Goal: Communication & Community: Answer question/provide support

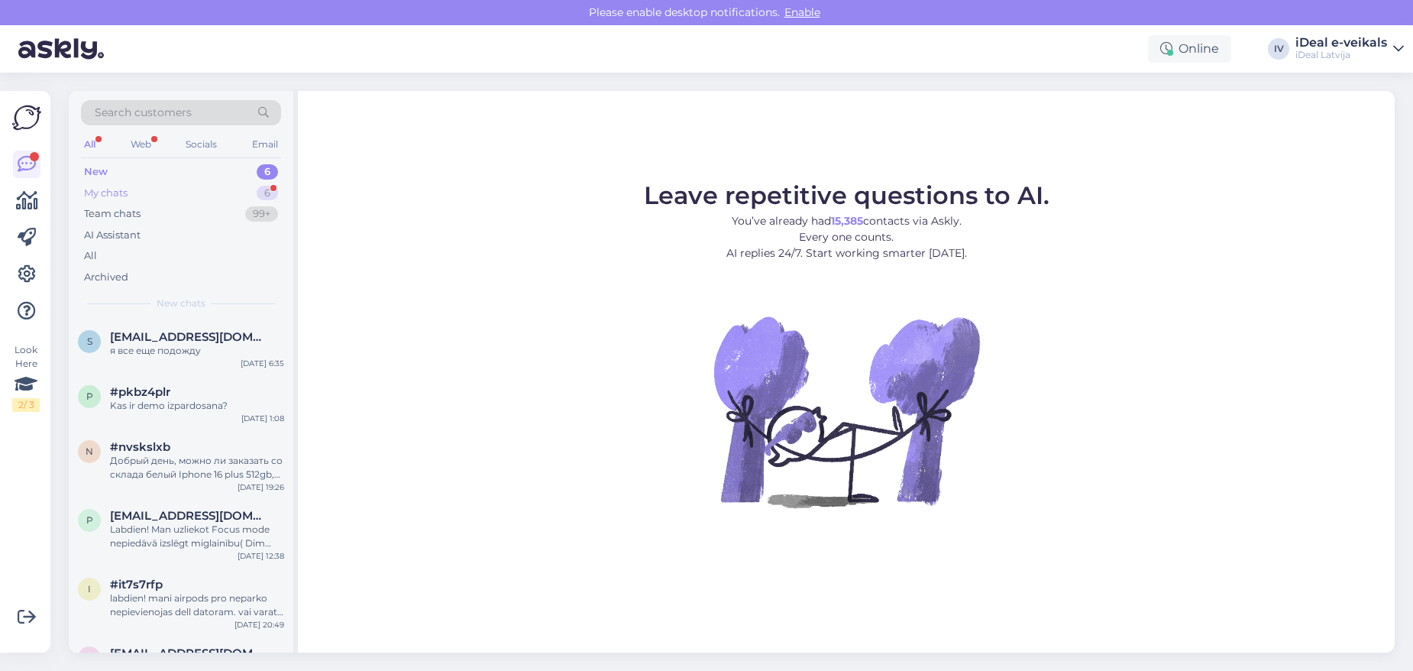
click at [166, 188] on div "My chats 6" at bounding box center [181, 193] width 200 height 21
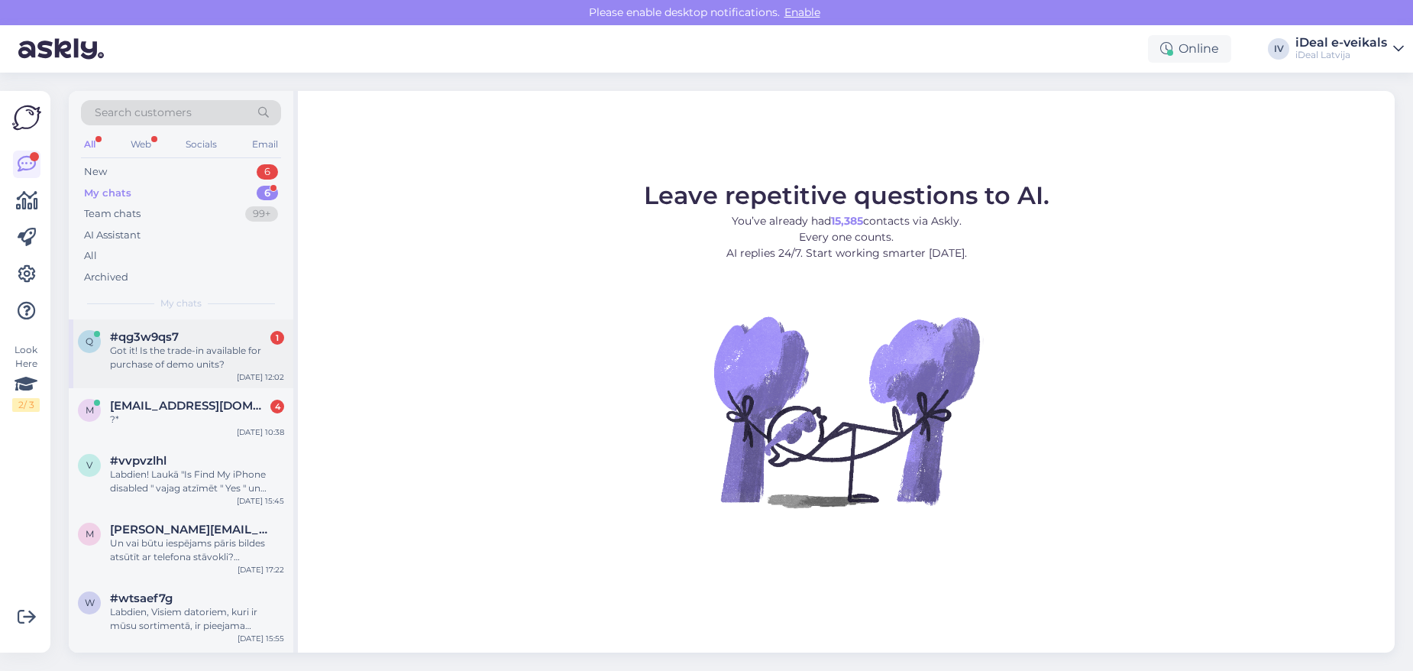
click at [212, 356] on div "Got it! Is the trade-in available for purchase of demo units?" at bounding box center [197, 357] width 174 height 27
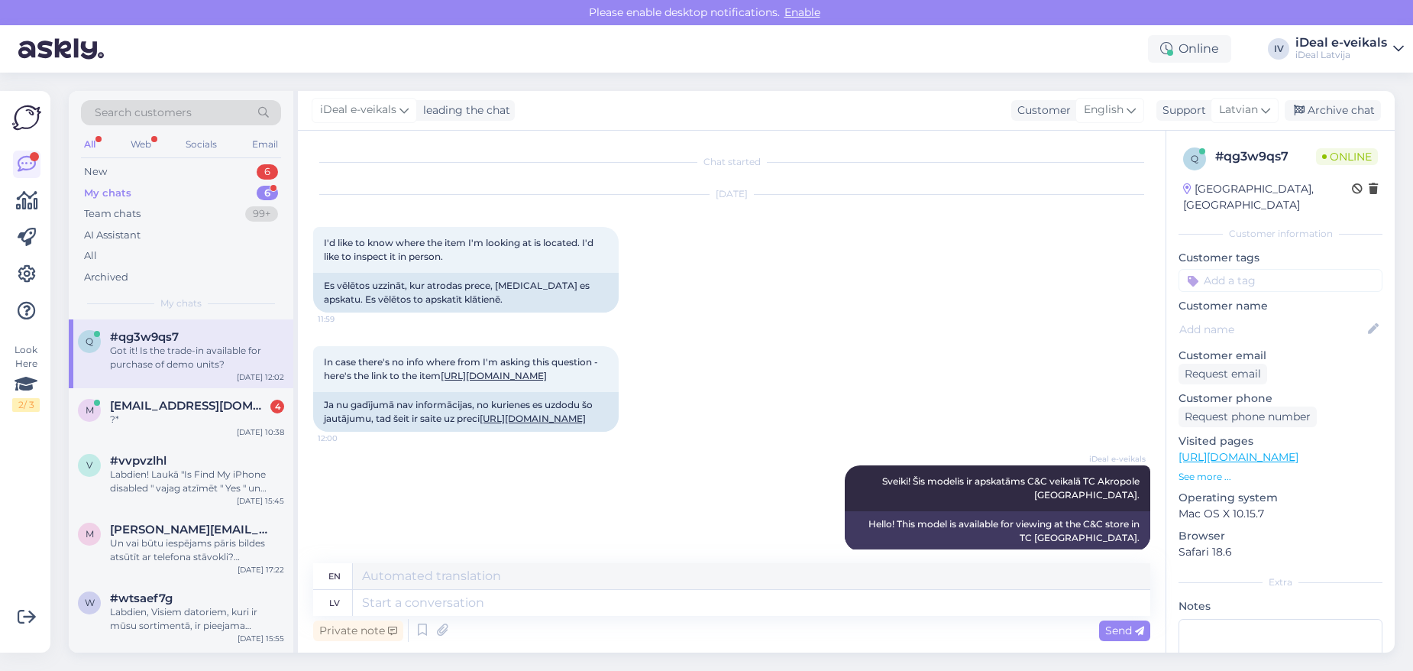
scroll to position [179, 0]
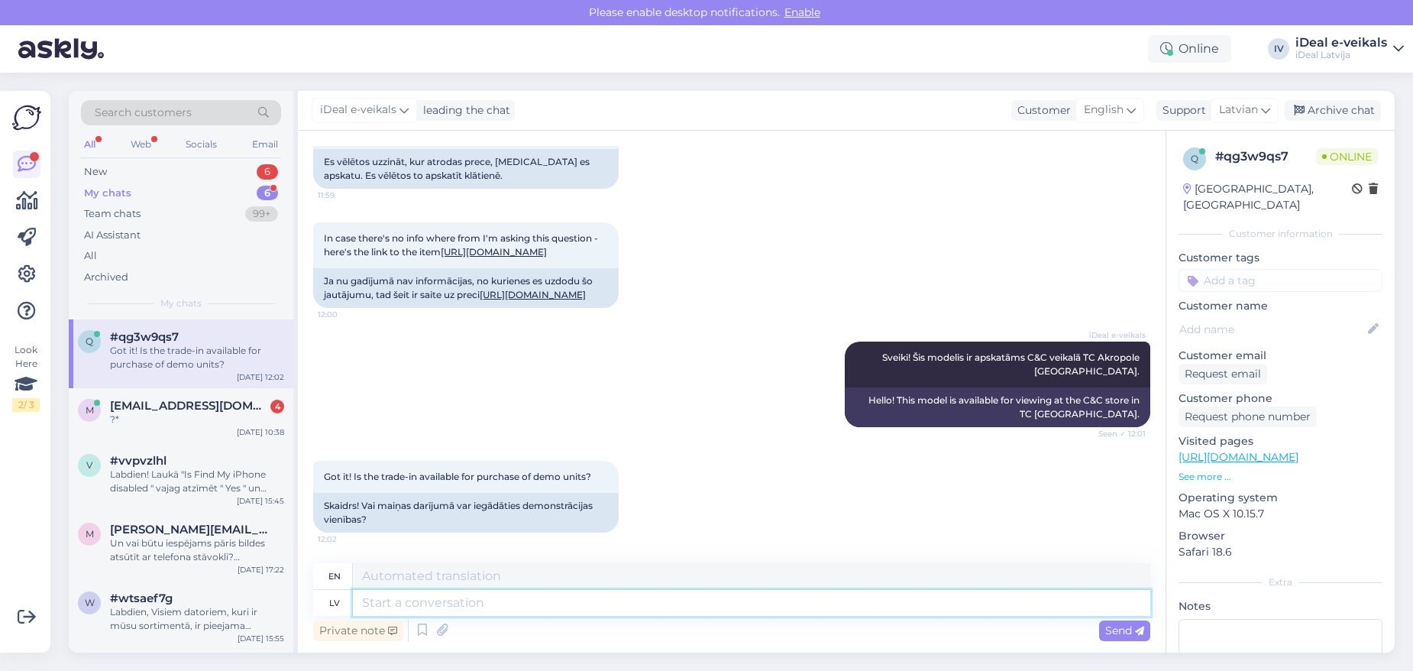
click at [435, 613] on textarea at bounding box center [751, 603] width 797 height 26
type textarea "Yes,"
type textarea "Yes, trade i"
type textarea "Yes, trade"
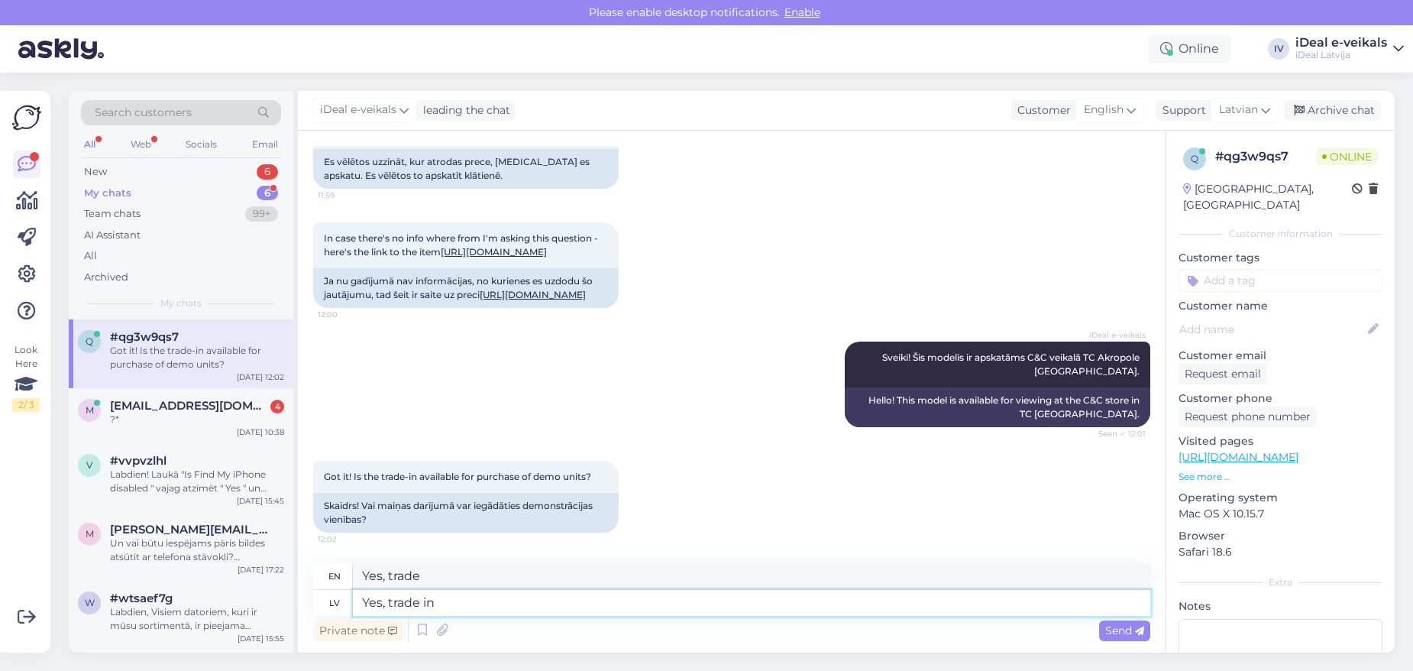
type textarea "Yes, trade in"
type textarea "Yes, trade in [GEOGRAPHIC_DATA]"
type textarea "Yes, trade in"
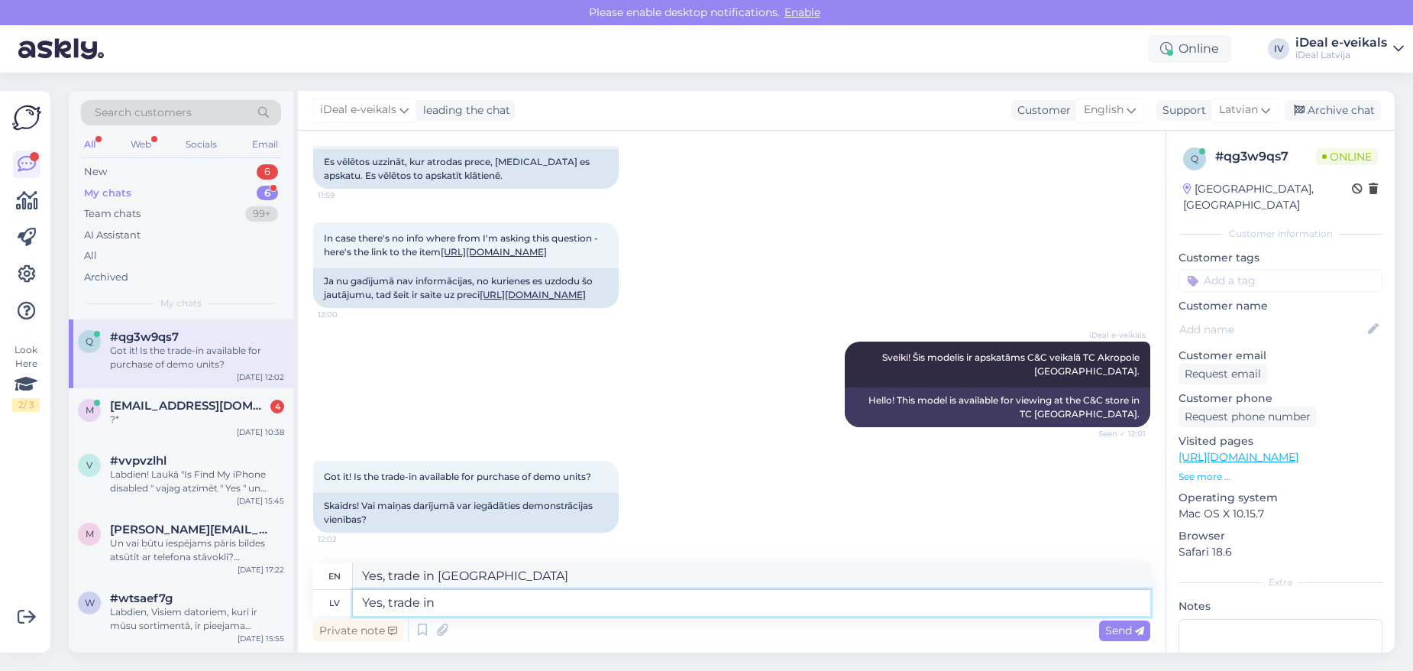
type textarea "Yes, trade in"
type textarea "Yes, trade in is"
type textarea "Yes, trade in is ava"
type textarea "Yes, trade in is available"
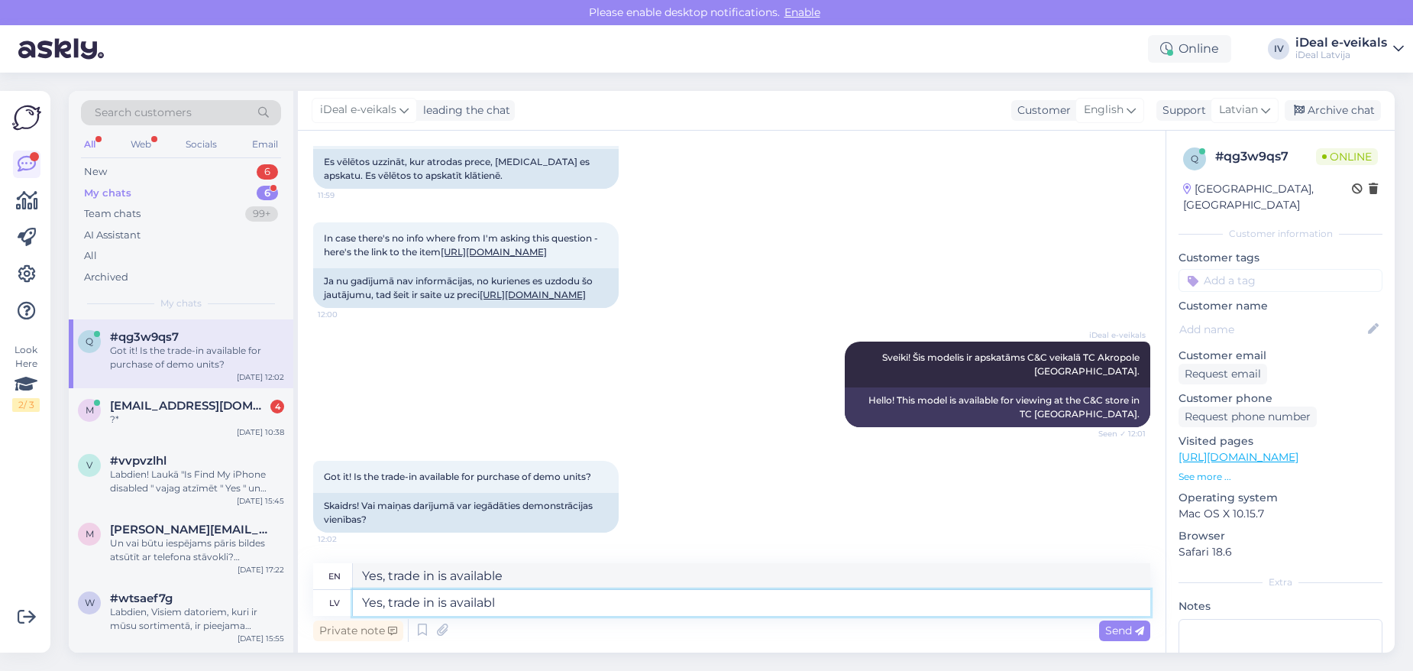
type textarea "Yes, trade in is available"
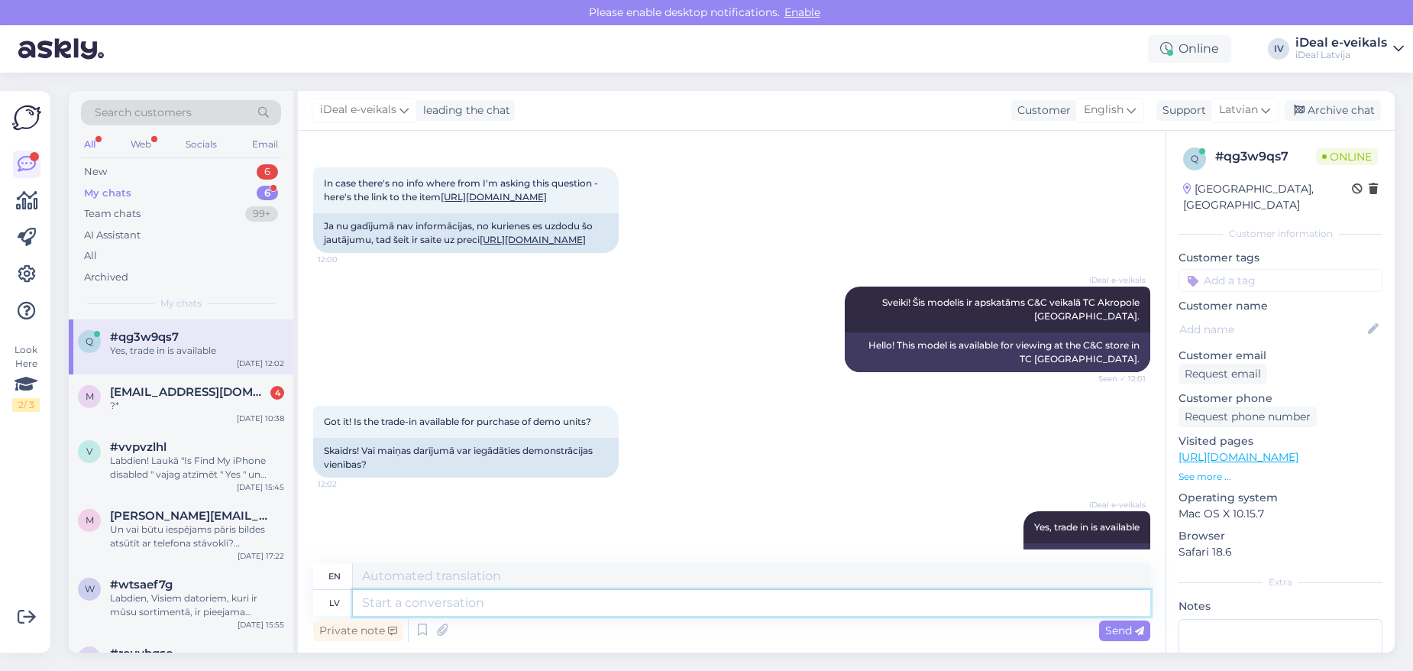
scroll to position [270, 0]
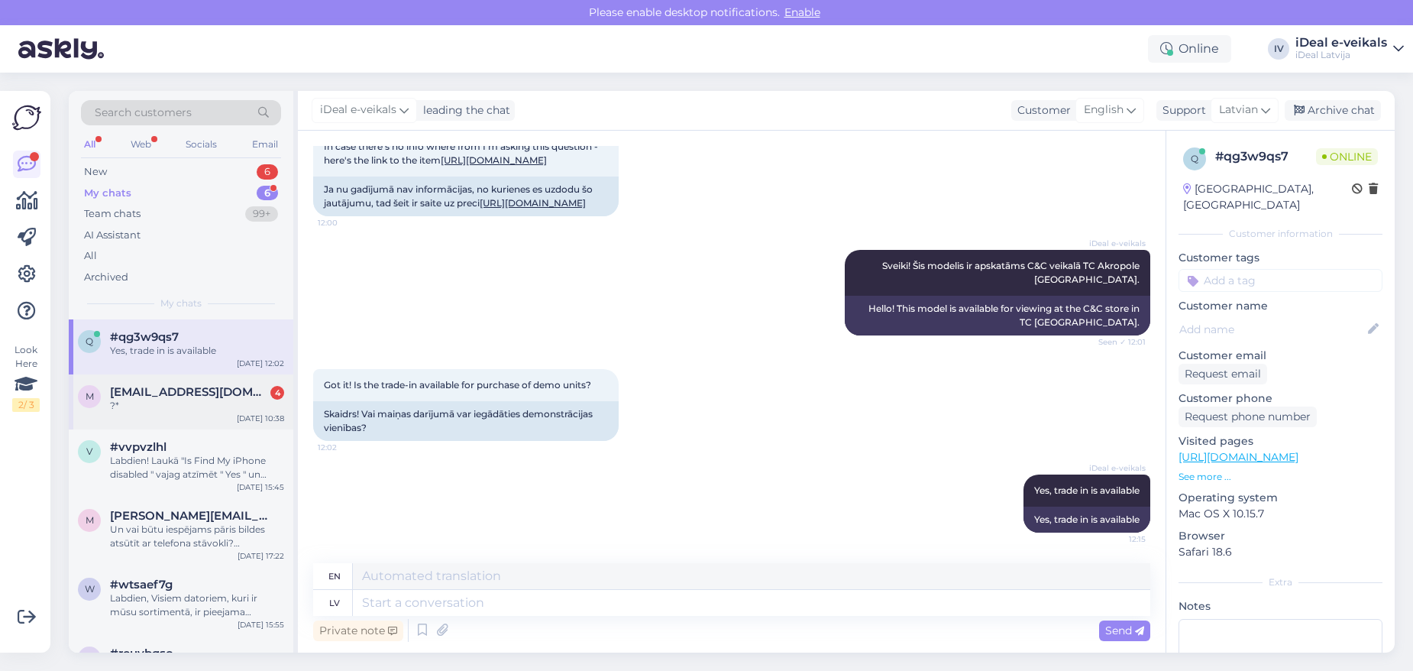
click at [176, 395] on span "[EMAIL_ADDRESS][DOMAIN_NAME]" at bounding box center [189, 392] width 159 height 14
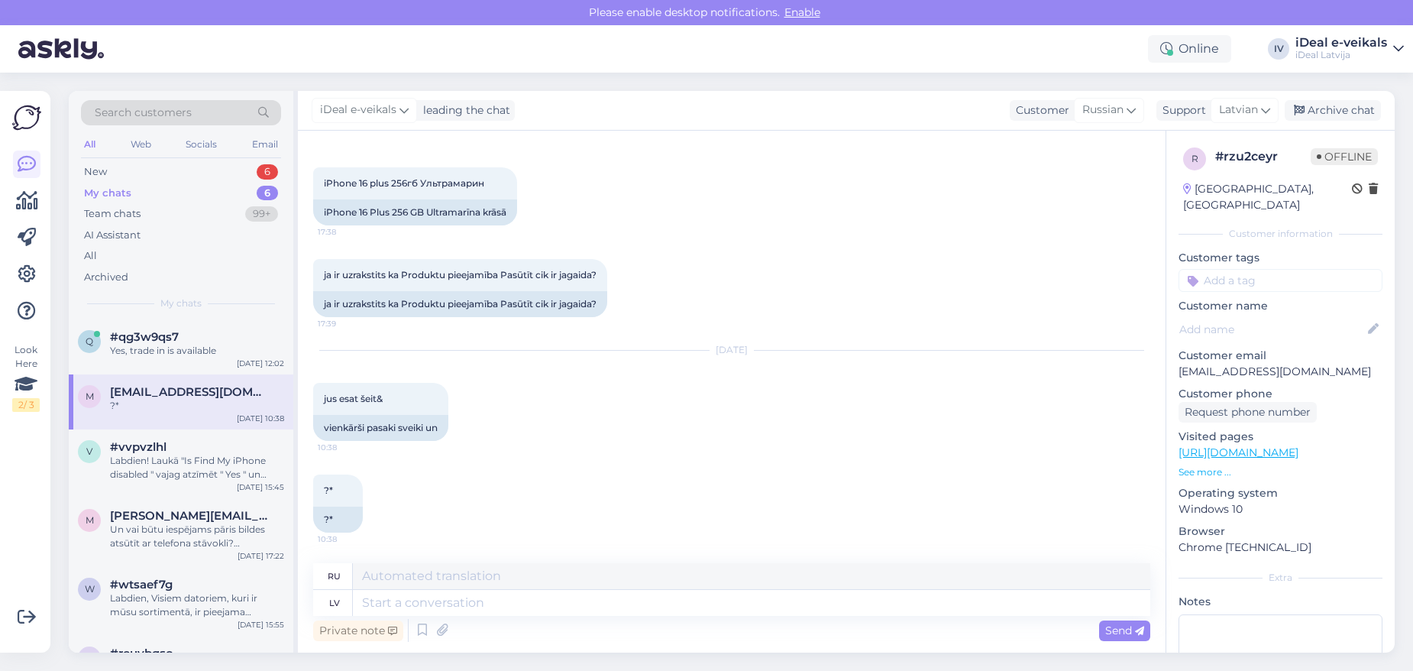
scroll to position [357, 0]
click at [444, 603] on textarea at bounding box center [751, 603] width 797 height 26
type textarea "Labdien,"
type textarea "Привет"
type textarea "Labdien,"
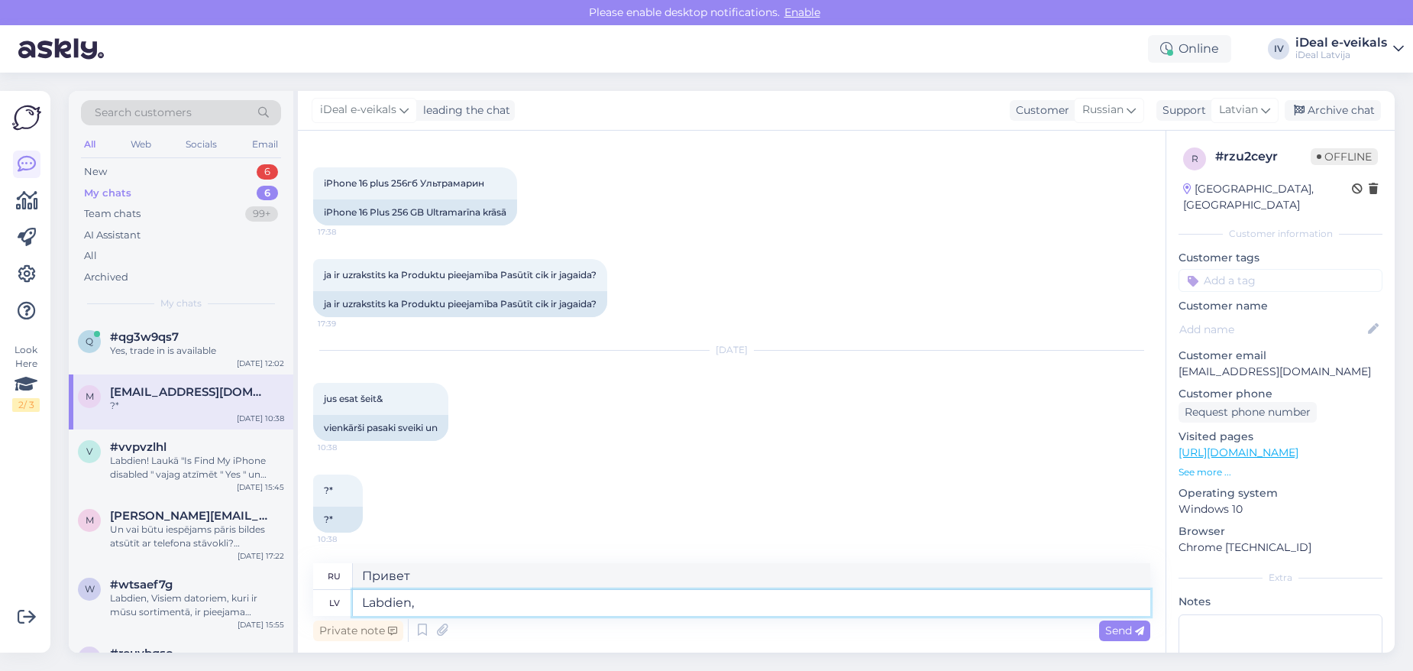
type textarea "Привет,"
type textarea "Labdien, iPhone 1"
type textarea "Привет, айфон"
type textarea "Labdien, iPhone 16"
type textarea "Привет, iPhone 16"
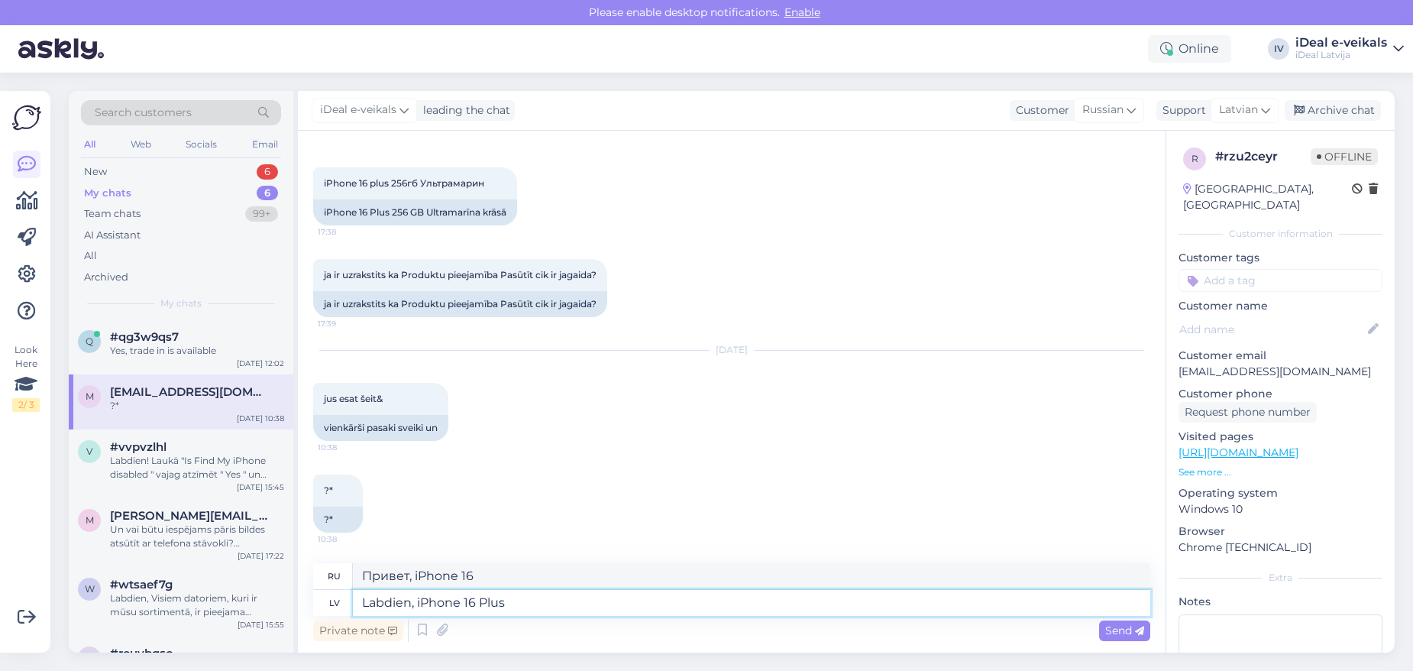
type textarea "Labdien, iPhone 16 Plus"
type textarea "Привет, iPhone 16 Plus"
type textarea "Labdien, iPhone 16 Plus Ultramarine"
type textarea "Привет, iPhone 16 Plus Ультрамарин"
type textarea "Labdien, iPhone 16 Plus Ultramarine krāsa"
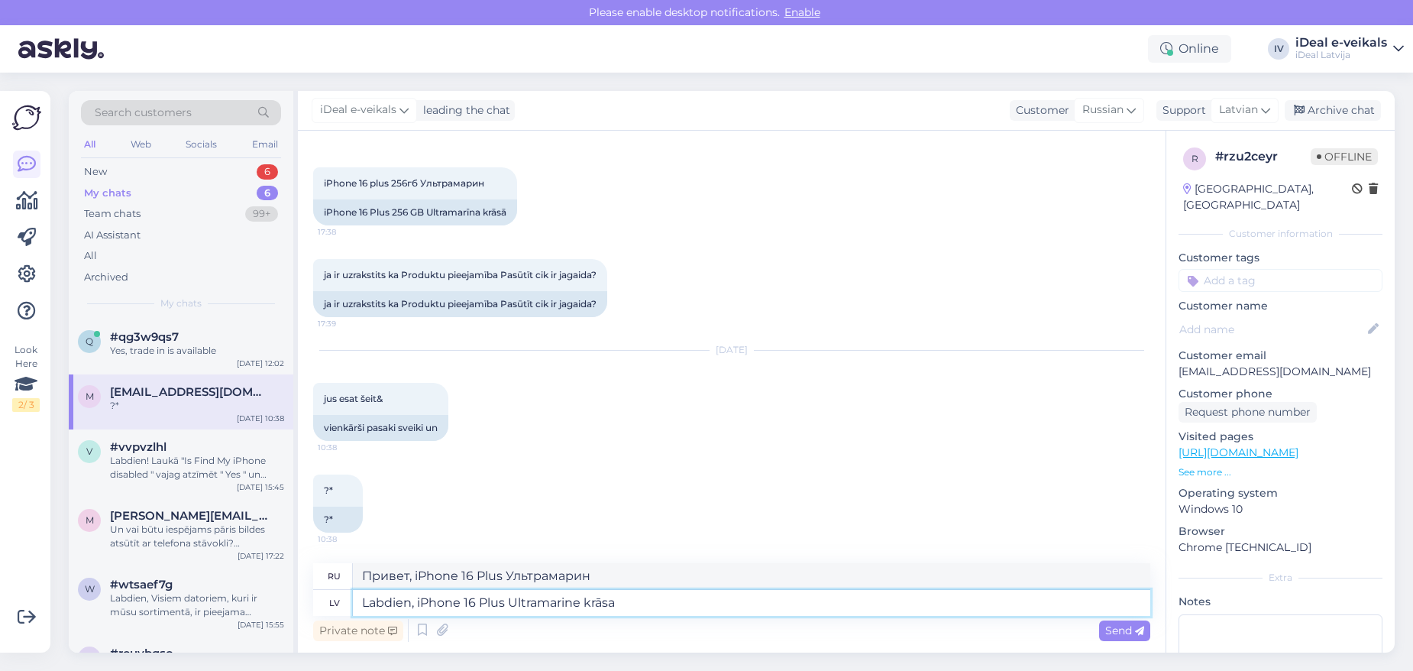
type textarea "Привет, iPhone 16 Plus цвета Ультрамарин"
type textarea "Labdien, iPhone 16 Plus Ultramarine krāsa šobrīd n"
type textarea "Здравствуйте, iPhone 16 Plus в цвете «Ультрамарин» уже доступен."
type textarea "Labdien, iPhone 16 Plus Ultramarine krāsa šobrīd nav"
type textarea "Здравствуйте, iPhone 16 Plus в цвете Ultramarine в настоящее время отсутствует …"
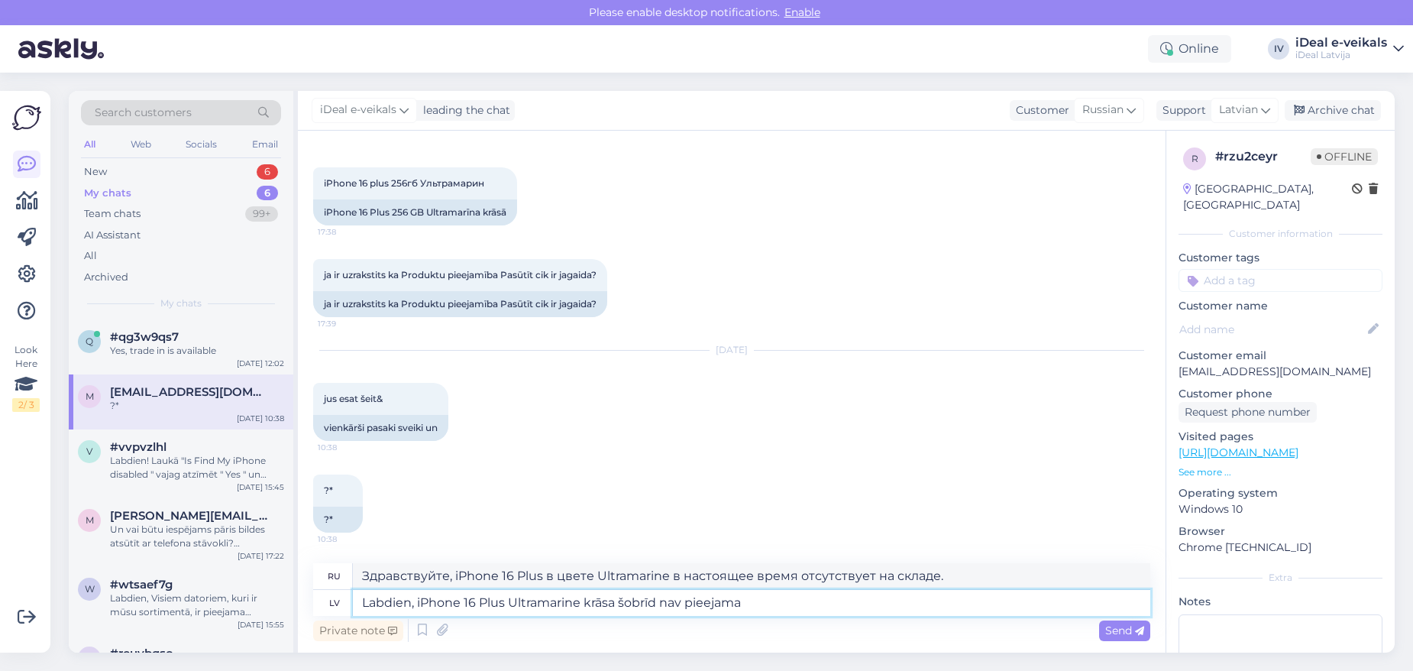
type textarea "Labdien, iPhone 16 Plus Ultramarine krāsa šobrīd nav pieejama"
type textarea "Здравствуйте, iPhone 16 Plus цвета Ultramarine в настоящее время недоступен."
type textarea "Labdien, iPhone 16 Plus Ultramarine krāsa šobrīd nav pieejama mūsu"
type textarea "Здравствуйте, iPhone 16 Plus цвета Ultramarine в настоящее время недоступен в н…"
type textarea "Labdien, iPhone 16 Plus Ultramarine krāsa šobrīd nav pieejama mūsu noliktavās."
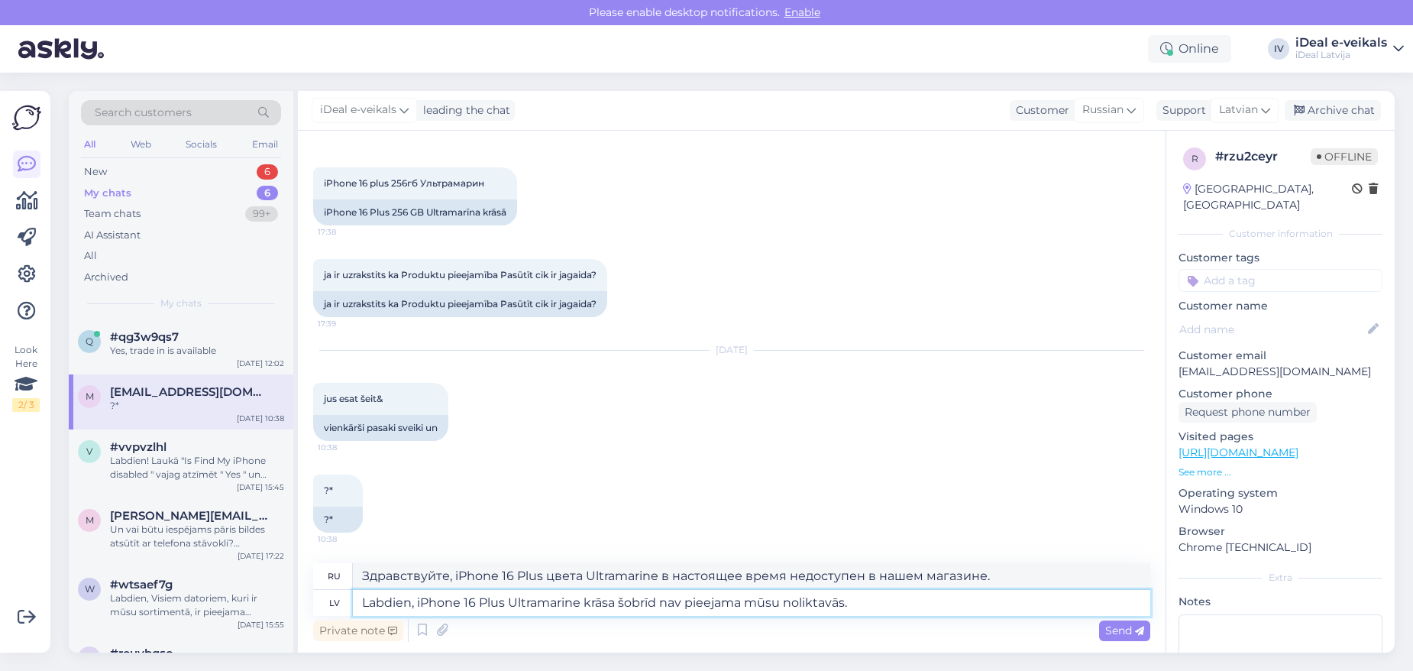
type textarea "Здравствуйте, на данный момент iPhone 16 Plus цвета Ultramarine отсутствует на …"
type textarea "Labdien, iPhone 16 Plus Ultramarine krāsa šobrīd nav pieejama mūsu noliktavās. …"
type textarea "Здравствуйте, iPhone 16 Plus цвета «Ультрамарин» в настоящее время отсутствует …"
type textarea "Labdien, iPhone 16 Plus Ultramarine krāsa šobrīd nav pieejama mūsu noliktavās. '"
type textarea "Здравствуйте, на данный момент iPhone 16 Plus цвета Ultramarine отсутствует на …"
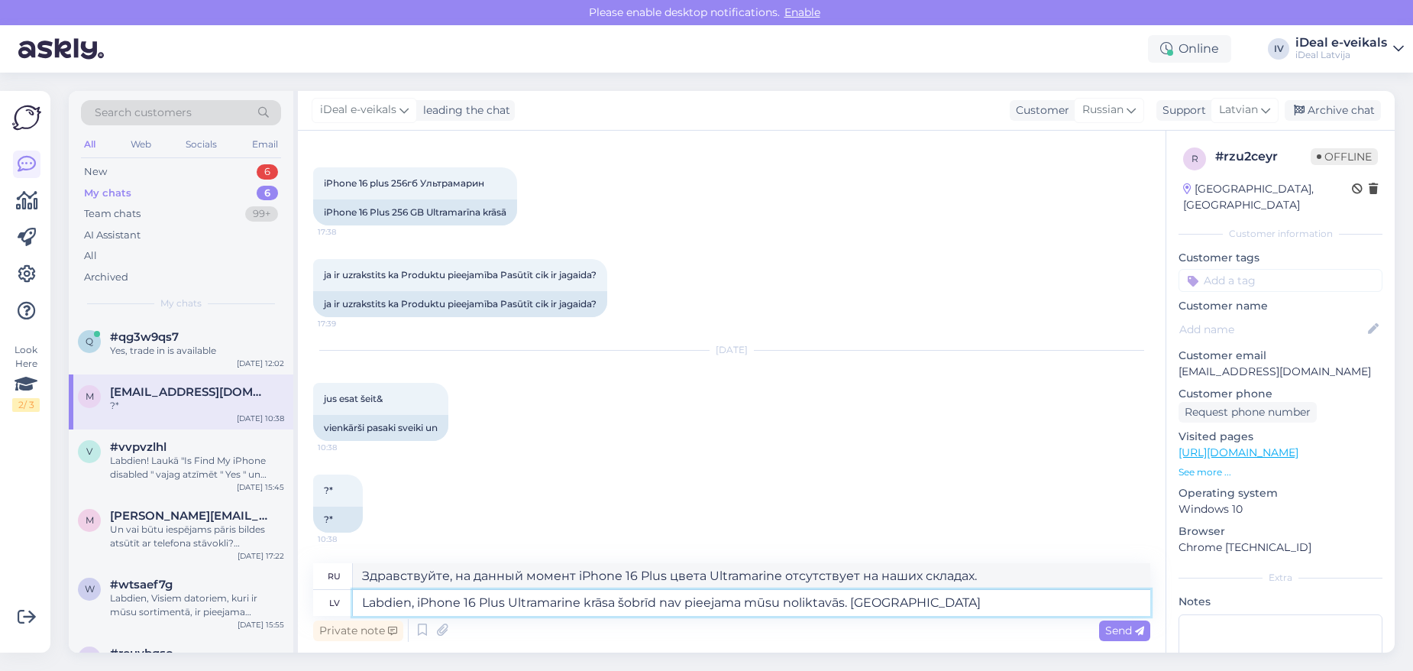
type textarea "Labdien, iPhone 16 Plus Ultramarine krāsa šobrīd nav pieejama mūsu noliktavās. …"
type textarea "Здравствуйте, iPhone 16 Plus цвета «Ультрамарин» в настоящее время отсутствует …"
type textarea "Labdien, iPhone 16 Plus Ultramarine krāsa šobrīd nav pieejama mūsu noliktavās. …"
type textarea "Здравствуйте, iPhone 16 Plus цвета «Ультрамарин» в настоящее время отсутствует …"
type textarea "Labdien, iPhone 16 Plus Ultramarine krāsa šobrīd nav pieejama mūsu noliktavās. …"
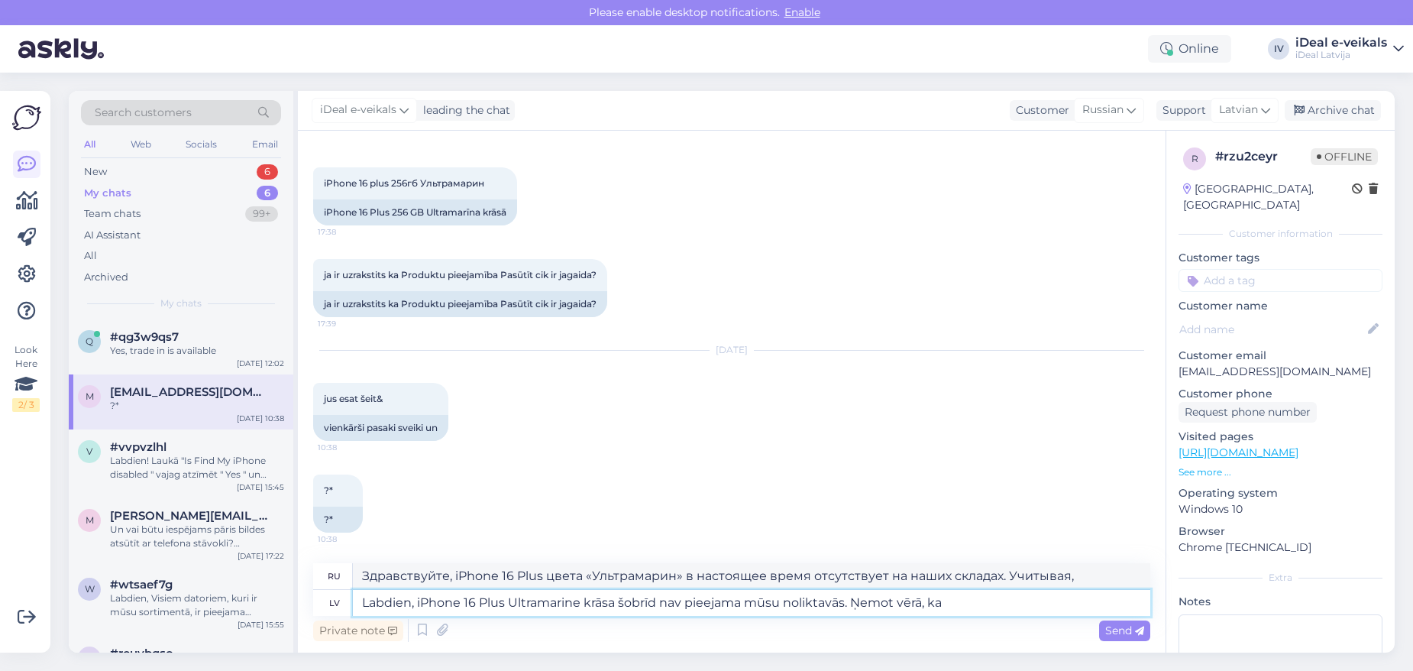
type textarea "Здравствуйте, iPhone 16 Plus цвета «Ультрамарин» в настоящее время отсутствует …"
type textarea "Labdien, iPhone 16 Plus Ultramarine krāsa šobrīd nav pieejama mūsu noliktavās. …"
type textarea "Здравствуйте, iPhone 16 Plus цвета «Ультрамарин» в настоящее время отсутствует …"
type textarea "Labdien, iPhone 16 Plus Ultramarine krāsa šobrīd nav pieejama mūsu noliktavās. …"
type textarea "Здравствуйте, iPhone 16 Plus цвета «Ультрамарин» в настоящее время отсутствует …"
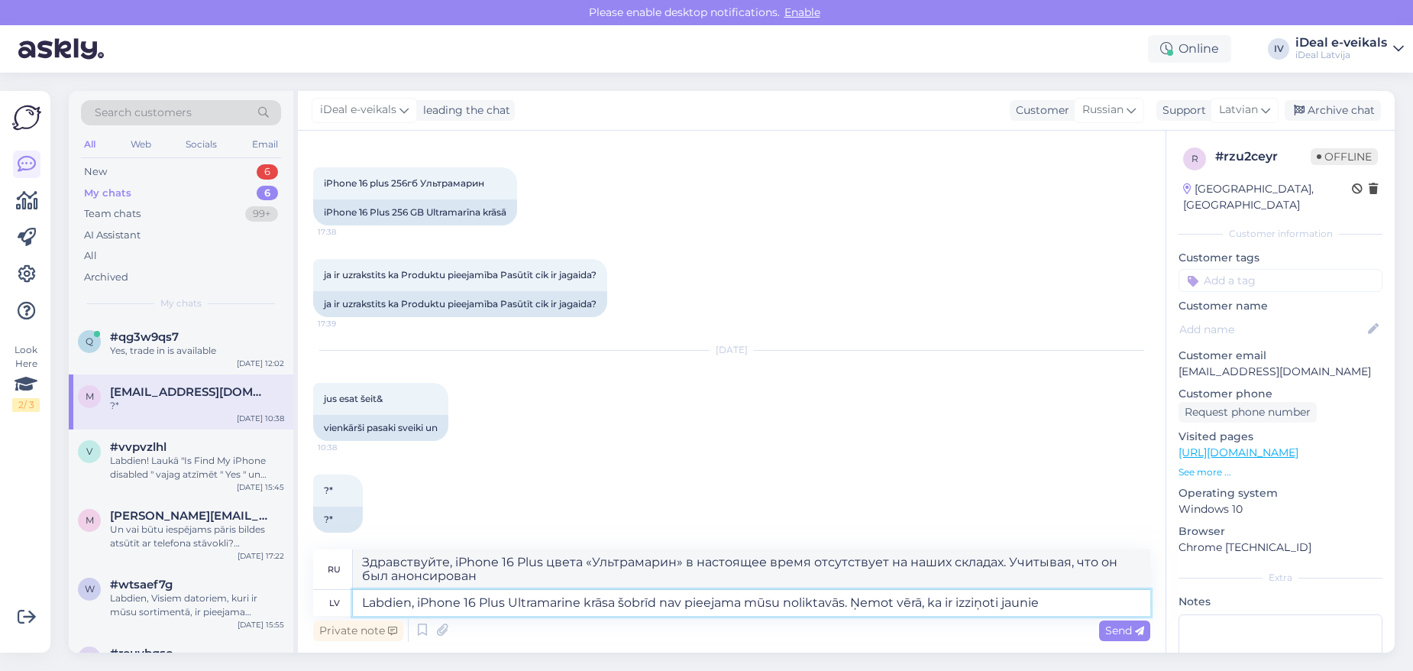
type textarea "Labdien, iPhone 16 Plus Ultramarine krāsa šobrīd nav pieejama mūsu noliktavās. …"
type textarea "Здравствуйте, iPhone 16 Plus цвета «Ультрамарин» в настоящее время отсутствует …"
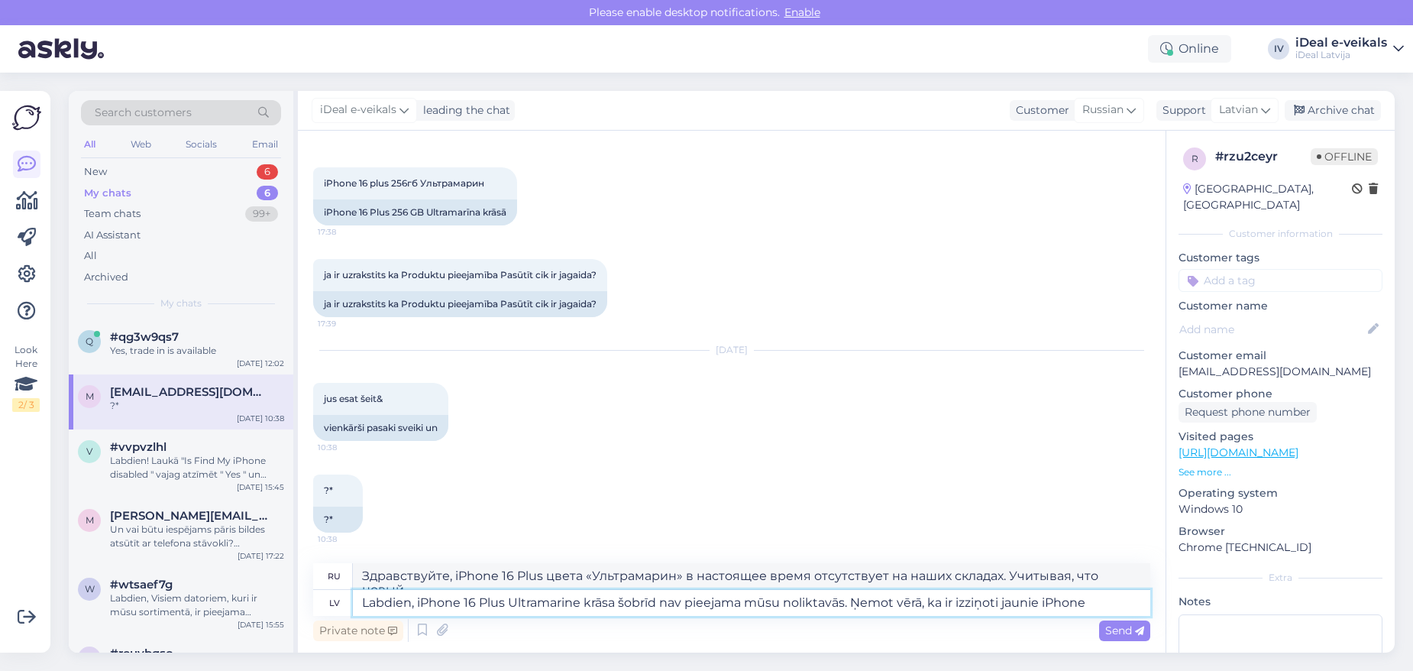
type textarea "Labdien, iPhone 16 Plus Ultramarine krāsa šobrīd nav pieejama mūsu noliktavās. …"
type textarea "Здравствуйте, iPhone 16 Plus цвета «Ультрамарин» сейчас отсутствует на наших ск…"
type textarea "Labdien, iPhone 16 Plus Ultramarine krāsa šobrīd nav pieejama mūsu noliktavās. …"
type textarea "Здравствуйте, iPhone 16 Plus цвета «Ультрамарин» сейчас отсутствует на наших ск…"
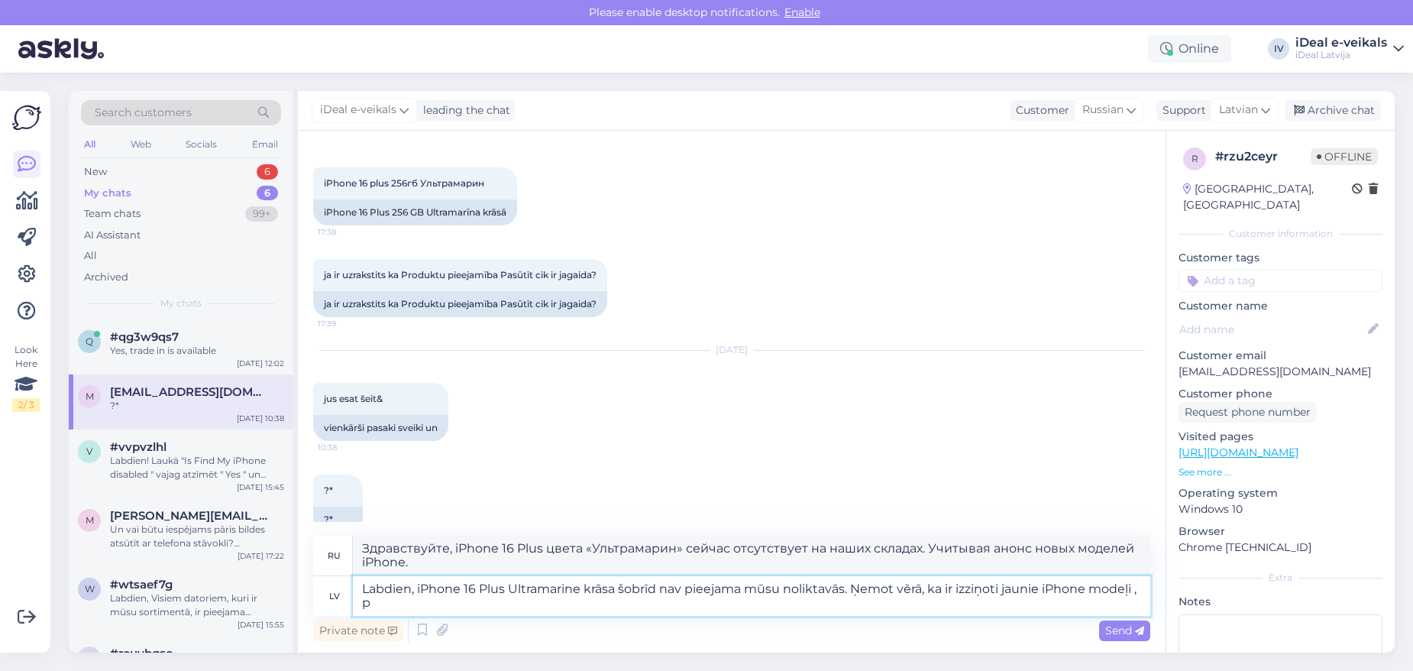
type textarea "Labdien, iPhone 16 Plus Ultramarine krāsa šobrīd nav pieejama mūsu noliktavās. …"
type textarea "Здравствуйте! iPhone 16 Plus цвета «Ультрамарин» сейчас отсутствует на наших ск…"
type textarea "Labdien, iPhone 16 Plus Ultramarine krāsa šobrīd nav pieejama mūsu noliktavās. …"
type textarea "Здравствуйте! iPhone 16 Plus цвета «Ультрамарин» сейчас отсутствует на наших ск…"
type textarea "Labdien, iPhone 16 Plus Ultramarine krāsa šobrīd nav pieejama mūsu noliktavās. …"
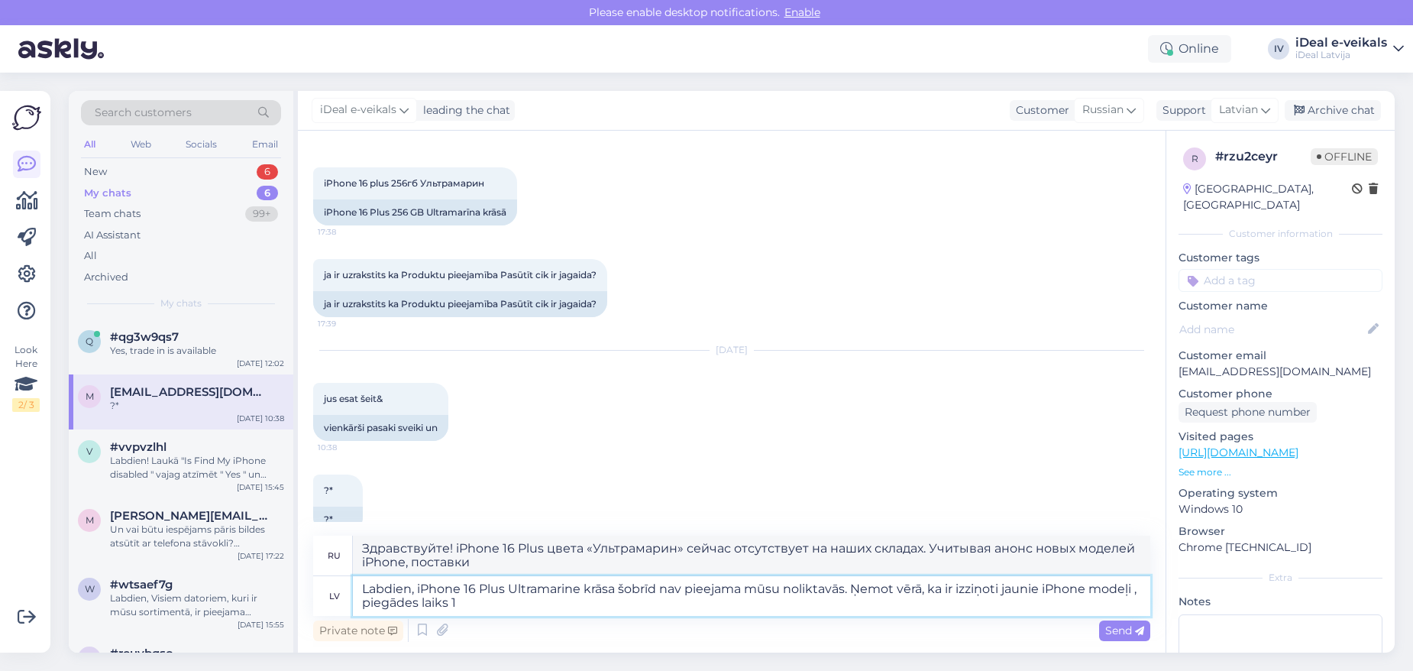
type textarea "Здравствуйте! iPhone 16 Plus цвета "Ультрамарин" сейчас отсутствует на наших ск…"
type textarea "Labdien, iPhone 16 Plus Ultramarine krāsa šobrīd nav pieejama mūsu noliktavās. …"
type textarea "Здравствуйте! iPhone 16 Plus цвета "Ультрамарин" сейчас отсутствует на наших ск…"
type textarea "Labdien, iPhone 16 Plus Ultramarine krāsa šobrīd nav pieejama mūsu noliktavās. …"
type textarea "Здравствуйте! iPhone 16 Plus цвета "Ультрамарин" в настоящее время отсутствует …"
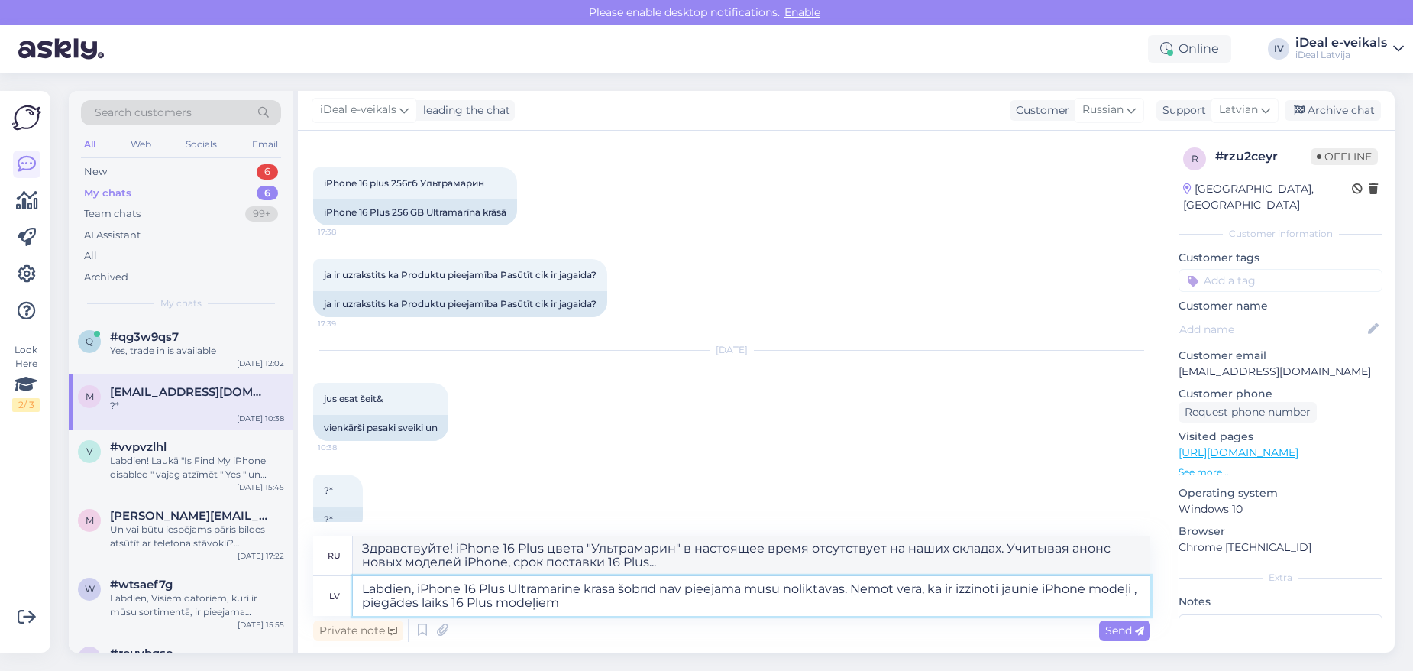
type textarea "Labdien, iPhone 16 Plus Ultramarine krāsa šobrīd nav pieejama mūsu noliktavās. …"
type textarea "Здравствуйте! iPhone 16 Plus цвета "Ультрамарин" в настоящее время отсутствует …"
type textarea "Labdien, iPhone 16 Plus Ultramarine krāsa šobrīd nav pieejama mūsu noliktavās. …"
type textarea "Здравствуйте, iPhone 16 Plus цвета «Ультрамарин» сейчас отсутствует на наших ск…"
type textarea "Labdien, iPhone 16 Plus Ultramarine krāsa šobrīd nav pieejama mūsu noliktavās. …"
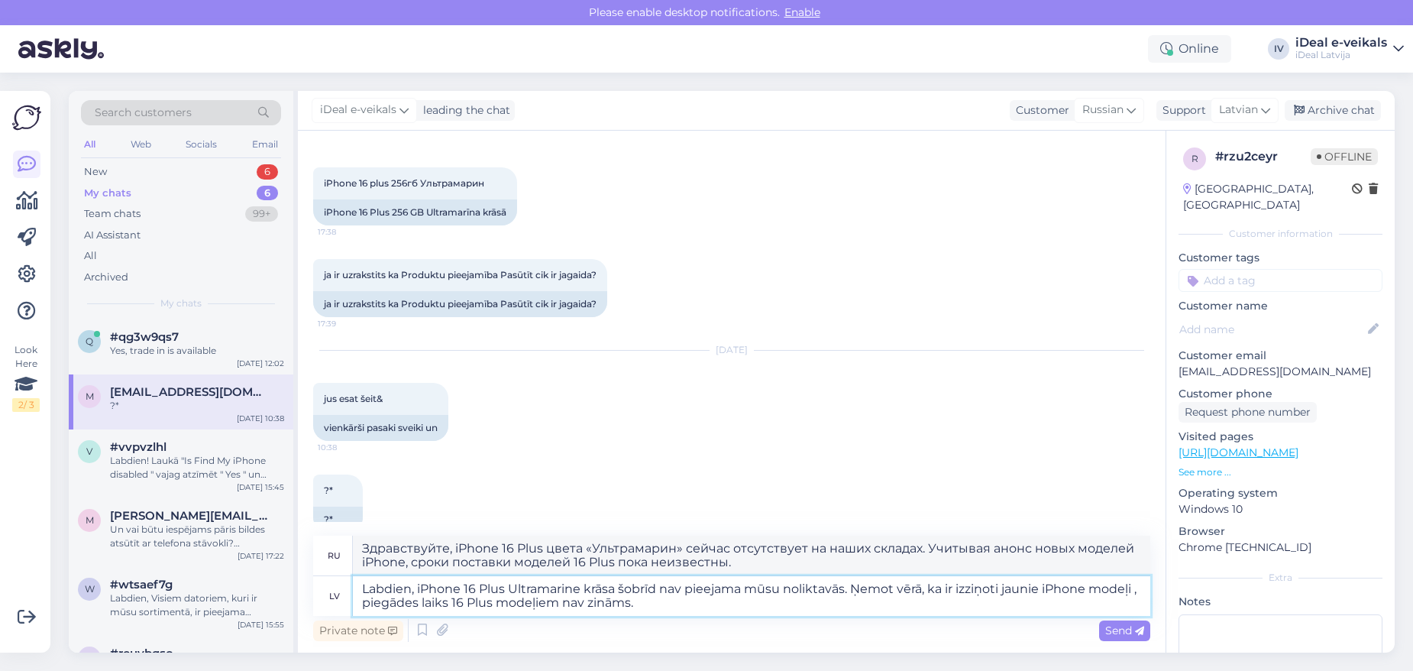
type textarea "Здравствуйте, iPhone 16 Plus цвета «Ультрамарин» сейчас отсутствует на наших ск…"
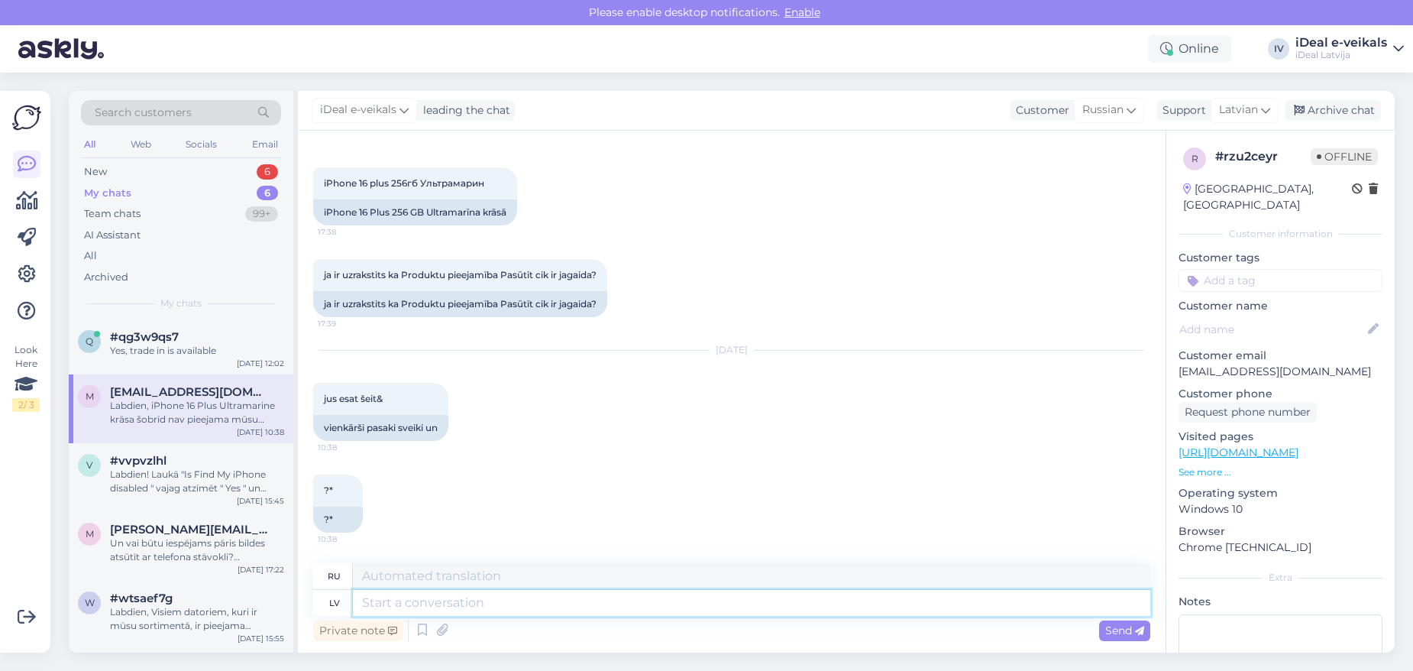
scroll to position [518, 0]
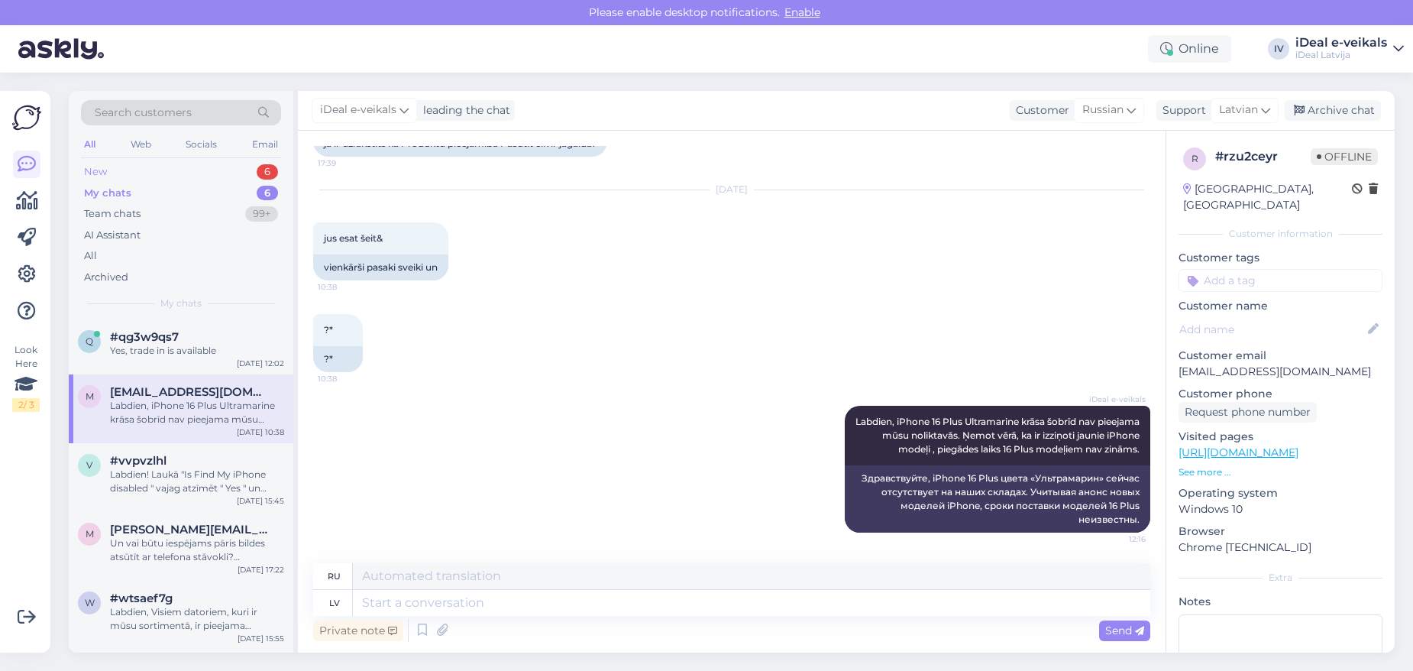
click at [154, 177] on div "New 6" at bounding box center [181, 171] width 200 height 21
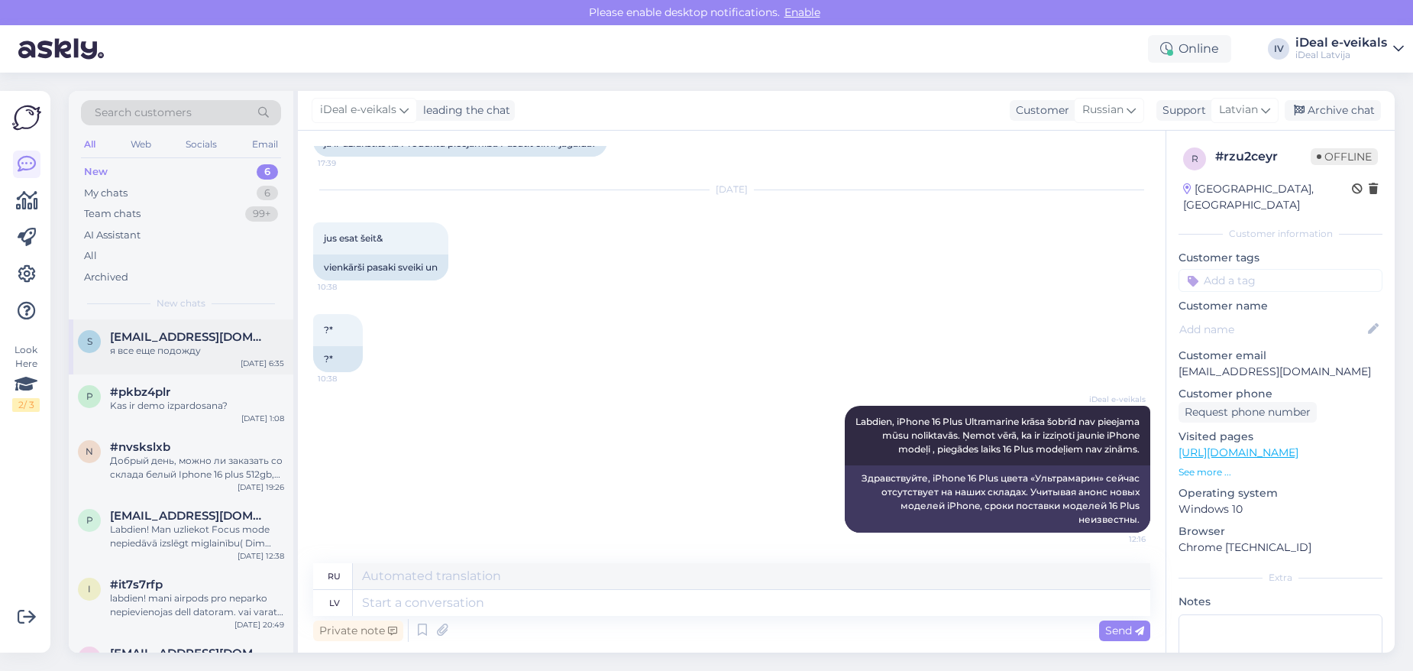
click at [166, 345] on div "я все еще подожду" at bounding box center [197, 351] width 174 height 14
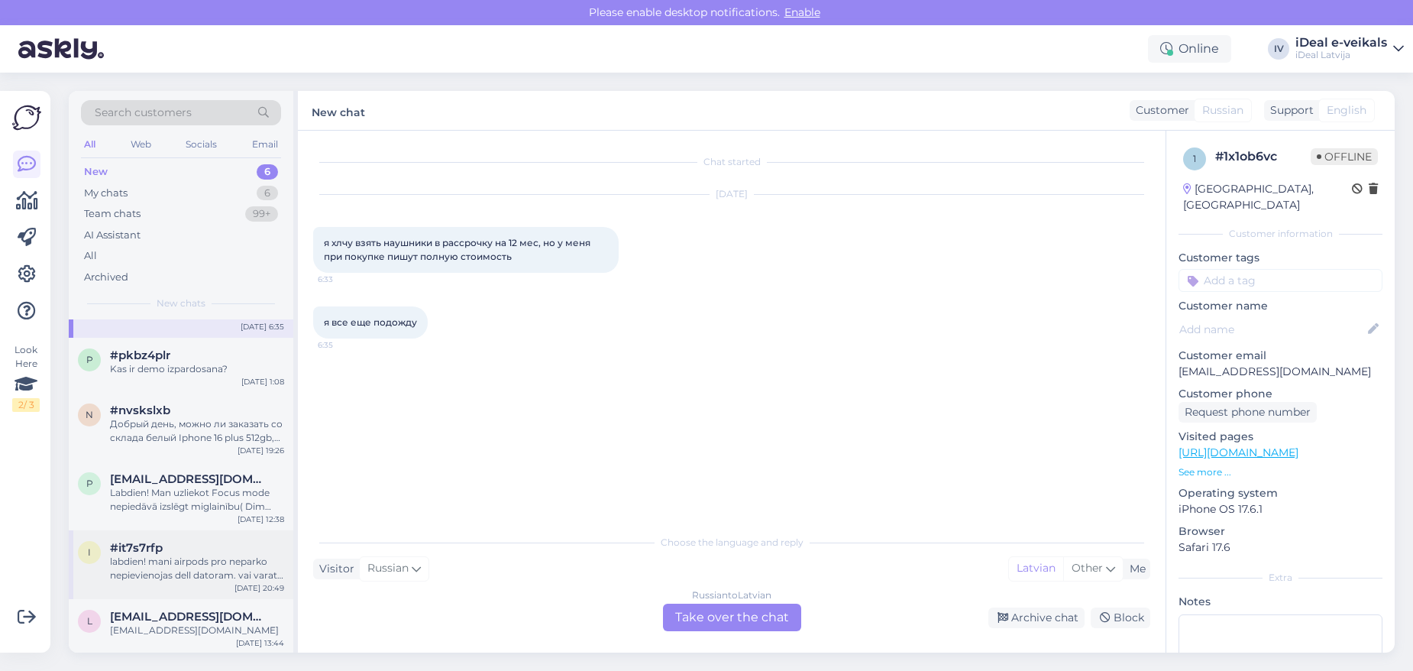
scroll to position [36, 0]
click at [202, 629] on div "[EMAIL_ADDRESS][DOMAIN_NAME]" at bounding box center [197, 631] width 174 height 14
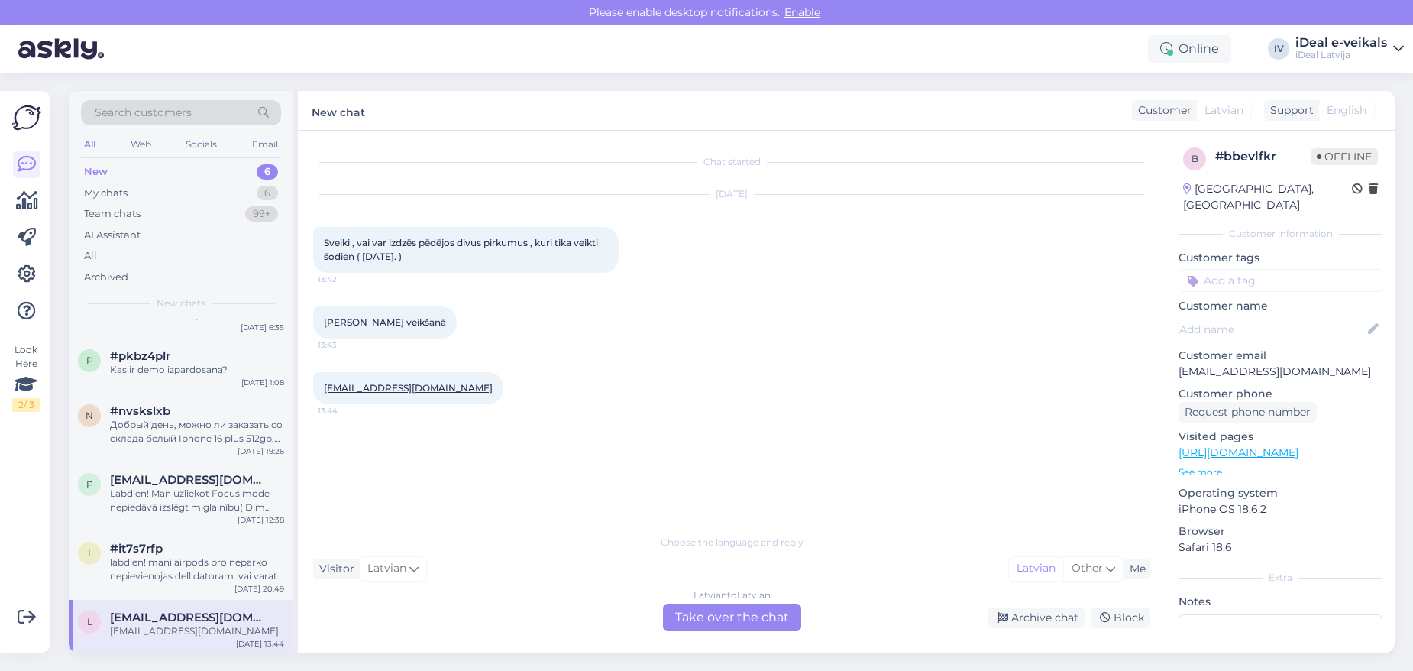
click at [701, 616] on div "Latvian to Latvian Take over the chat" at bounding box center [732, 616] width 138 height 27
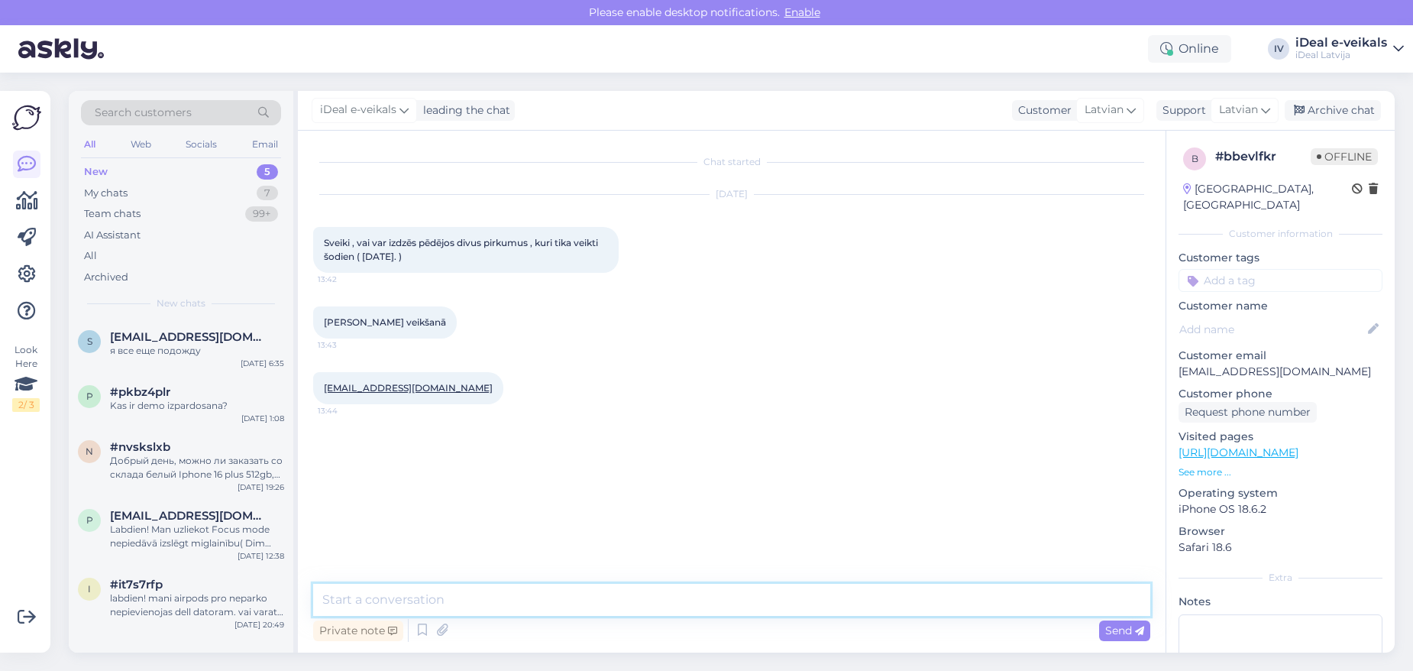
click at [466, 593] on textarea at bounding box center [731, 600] width 837 height 32
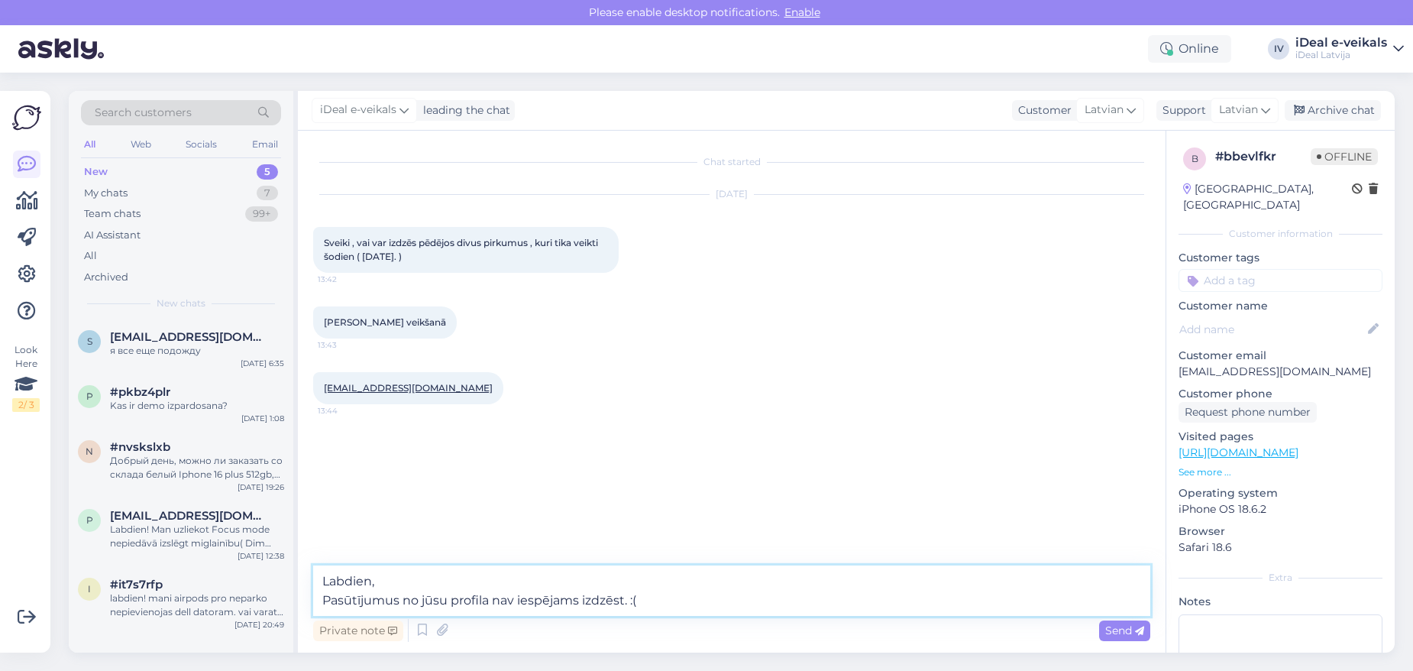
type textarea "Labdien, Pasūtījumus no jūsu profila nav iespējams izdzēst. :("
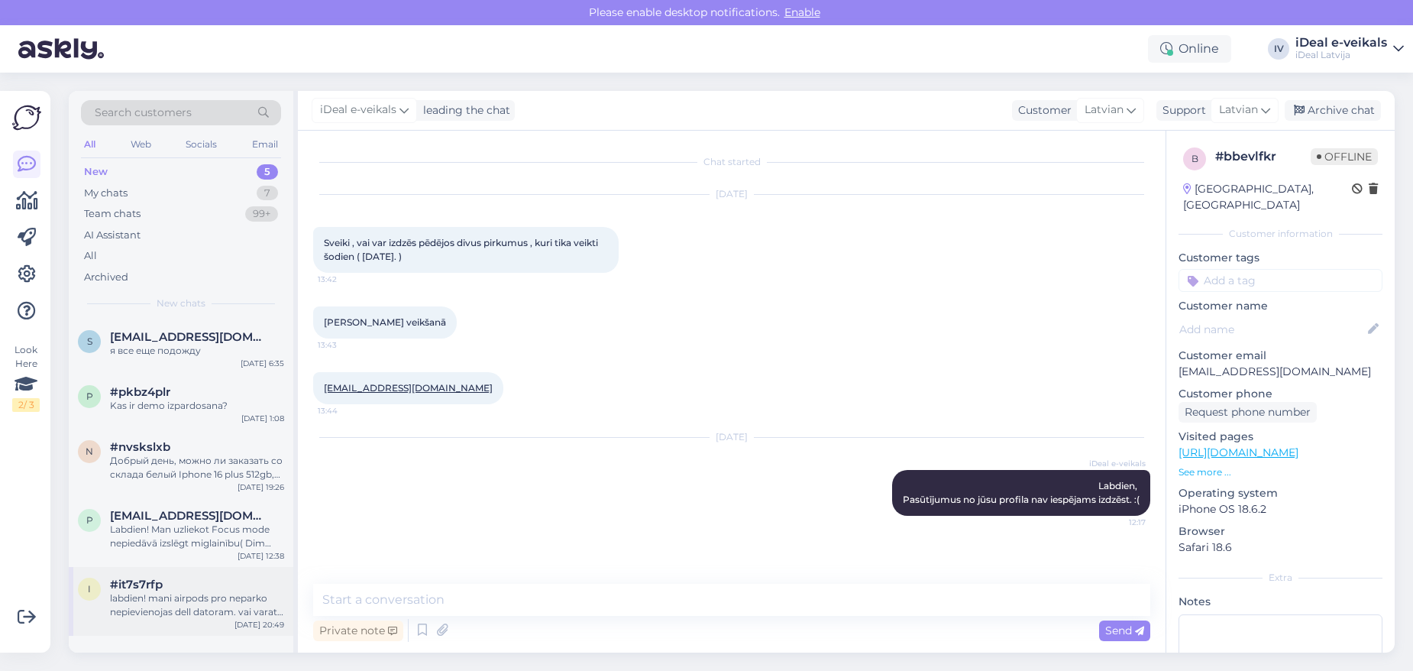
click at [235, 597] on div "labdien! mani airpods pro neparko nepievienojas dell datoram. vai varat kā palī…" at bounding box center [197, 604] width 174 height 27
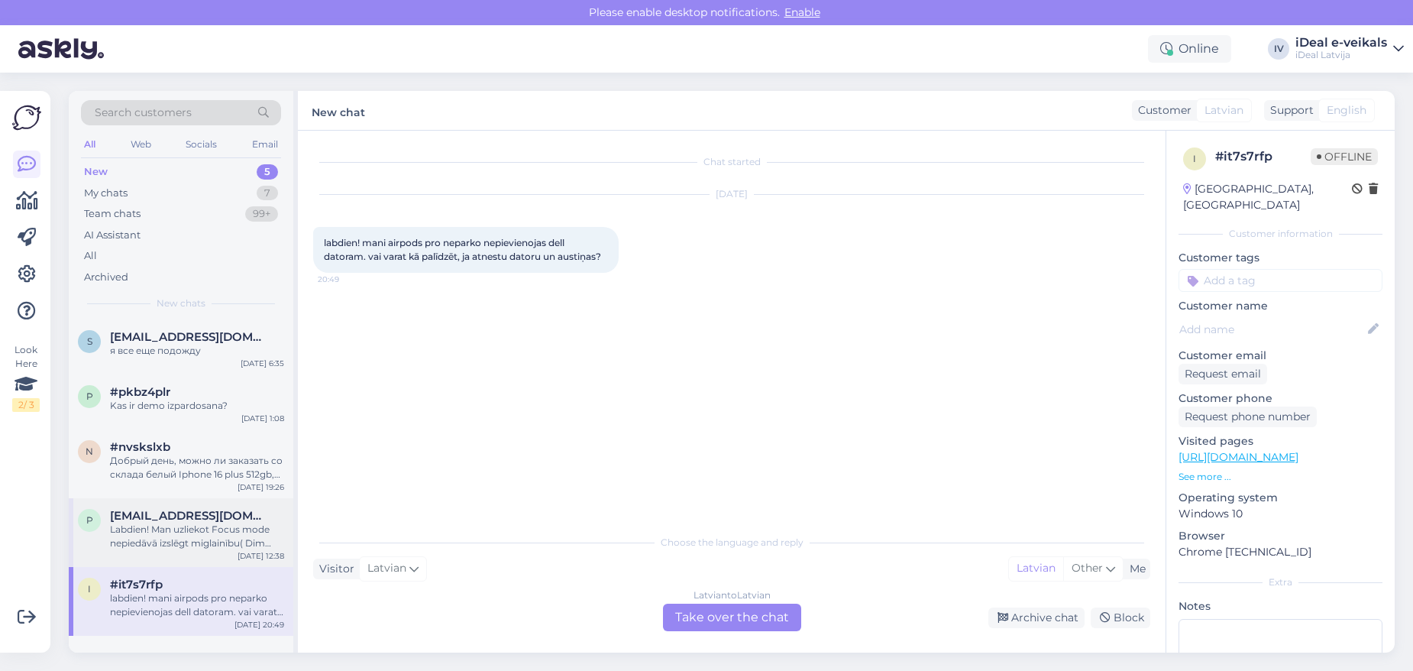
click at [219, 535] on div "Labdien! Man uzliekot Focus mode nepiedāvā izslēgt miglainību( Dim lock blur) m…" at bounding box center [197, 535] width 174 height 27
